Goal: Task Accomplishment & Management: Manage account settings

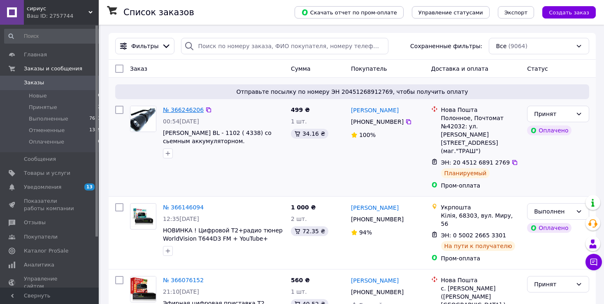
click at [179, 109] on link "№ 366246206" at bounding box center [183, 110] width 41 height 7
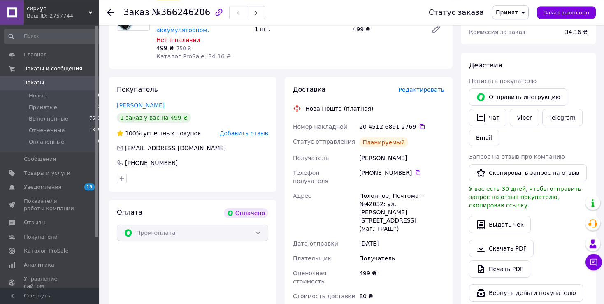
scroll to position [347, 0]
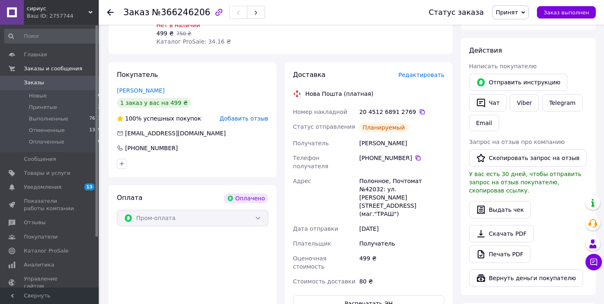
click at [525, 14] on icon at bounding box center [523, 13] width 4 height 4
drag, startPoint x: 520, startPoint y: 30, endPoint x: 518, endPoint y: 40, distance: 9.3
click at [520, 30] on li "Выполнен" at bounding box center [515, 29] width 44 height 12
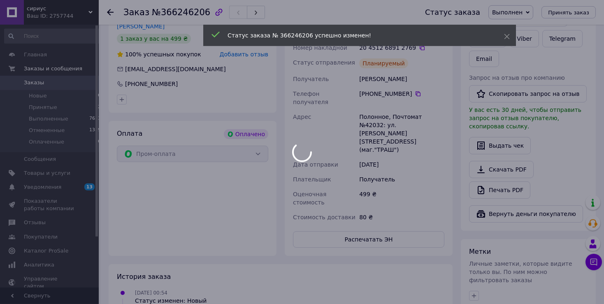
scroll to position [524, 0]
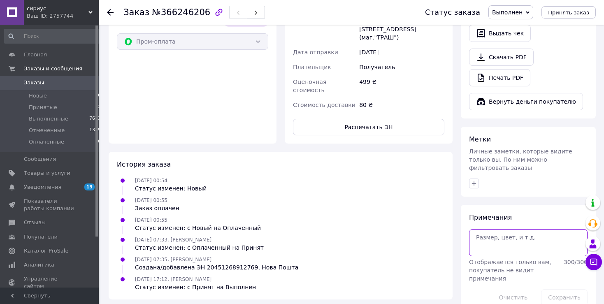
click at [492, 231] on textarea at bounding box center [528, 242] width 119 height 27
type textarea "нор вай"
click at [563, 289] on button "Сохранить" at bounding box center [564, 297] width 46 height 16
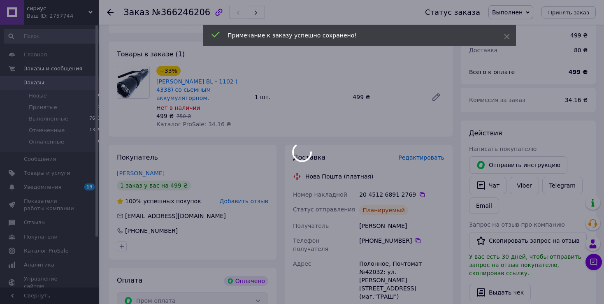
scroll to position [263, 0]
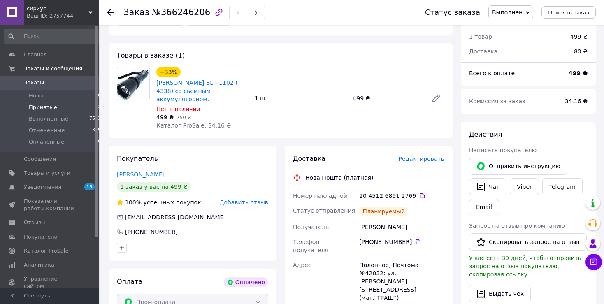
click at [44, 109] on span "Принятые" at bounding box center [43, 107] width 28 height 7
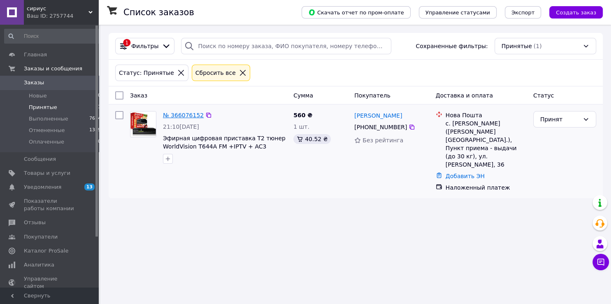
click at [178, 116] on link "№ 366076152" at bounding box center [183, 115] width 41 height 7
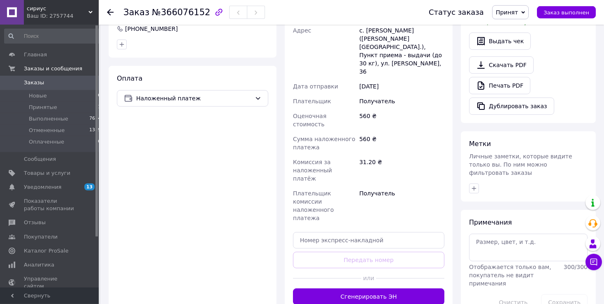
scroll to position [260, 0]
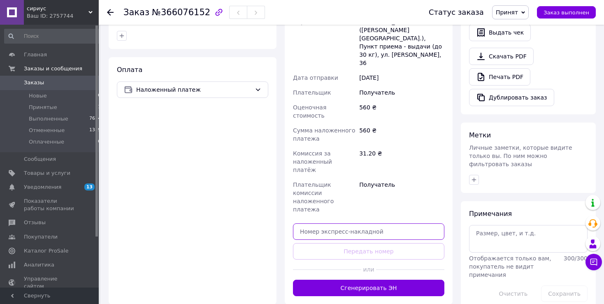
click at [323, 223] on input "text" at bounding box center [368, 231] width 151 height 16
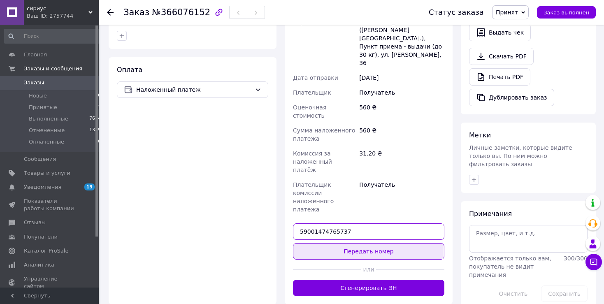
type input "59001474765737"
click at [363, 243] on button "Передать номер" at bounding box center [368, 251] width 151 height 16
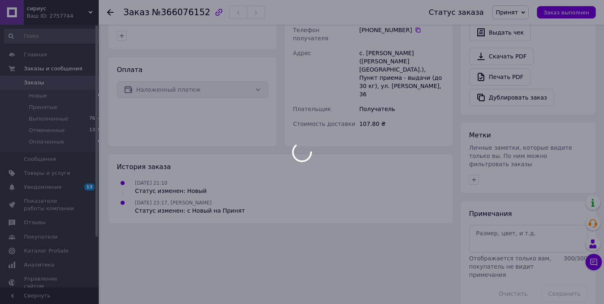
scroll to position [257, 0]
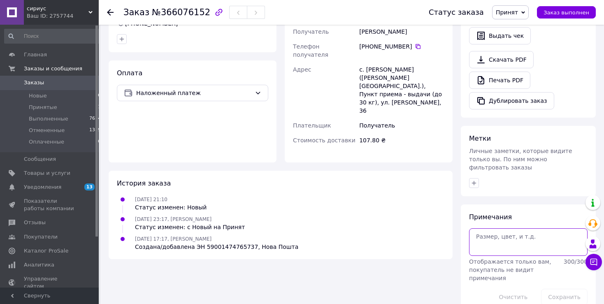
click at [486, 228] on textarea at bounding box center [528, 241] width 119 height 27
type textarea "так сооб"
click at [567, 289] on button "Сохранить" at bounding box center [564, 297] width 46 height 16
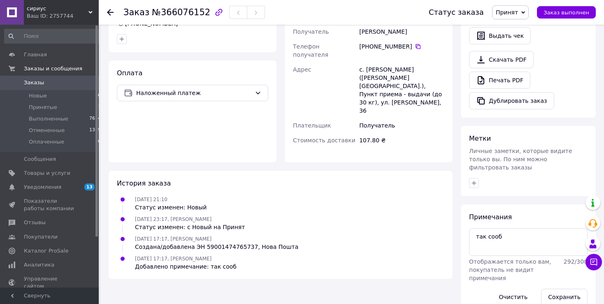
click at [525, 12] on icon at bounding box center [523, 13] width 4 height 4
click at [518, 31] on li "Выполнен" at bounding box center [515, 29] width 44 height 12
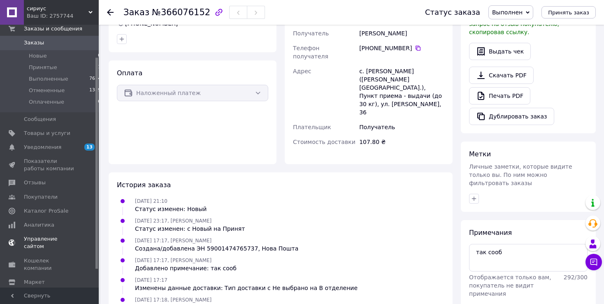
scroll to position [62, 0]
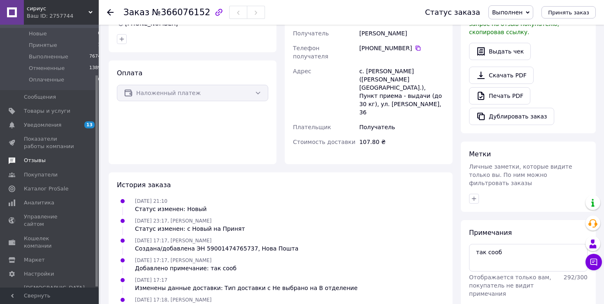
click at [39, 162] on span "Отзывы" at bounding box center [35, 160] width 22 height 7
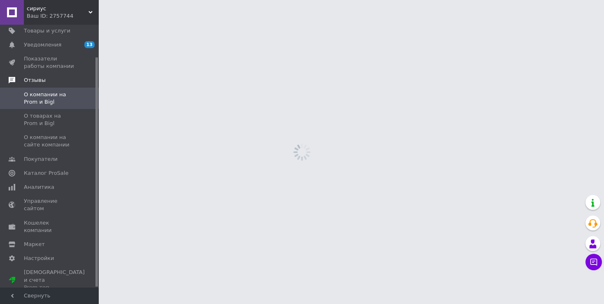
scroll to position [37, 0]
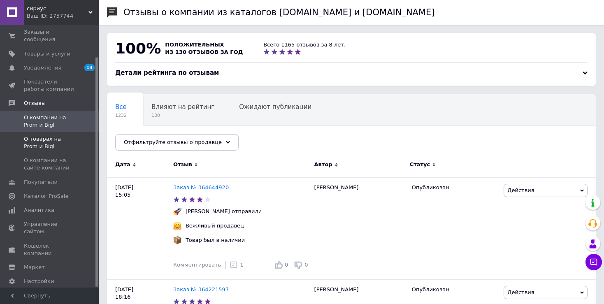
click at [31, 135] on span "О товарах на Prom и Bigl" at bounding box center [50, 142] width 52 height 15
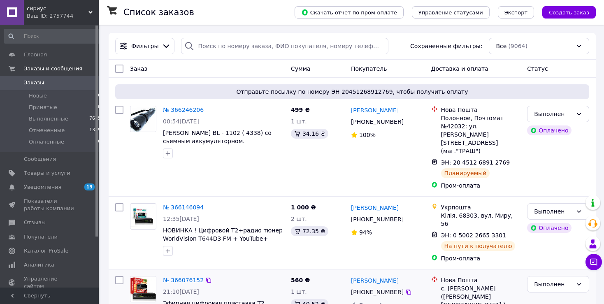
scroll to position [43, 0]
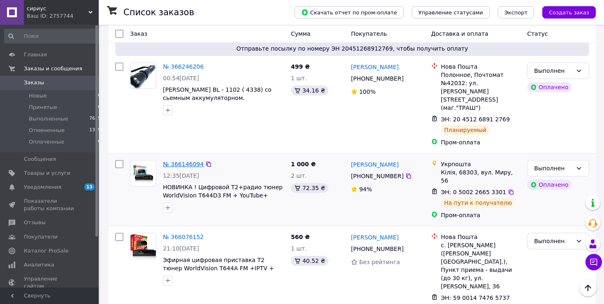
click at [178, 161] on link "№ 366146094" at bounding box center [183, 164] width 41 height 7
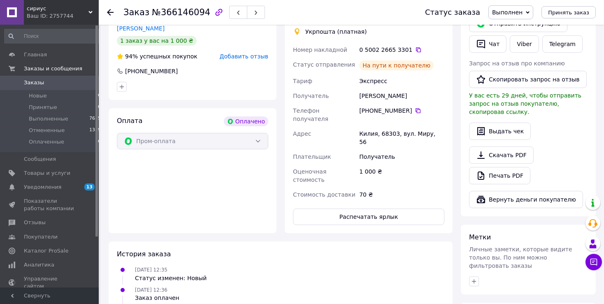
scroll to position [245, 0]
